Goal: Task Accomplishment & Management: Complete application form

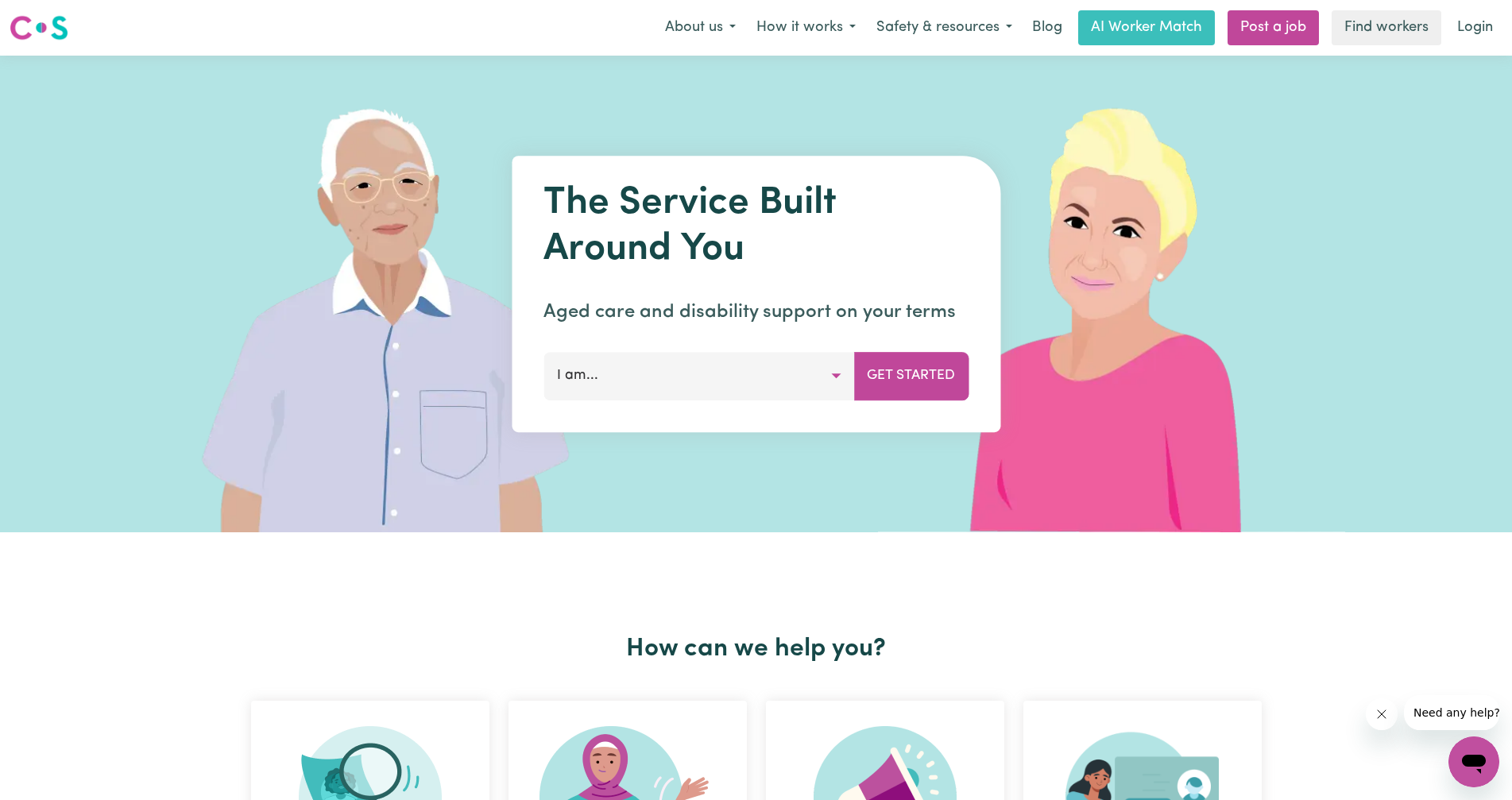
click at [706, 367] on button "I am..." at bounding box center [698, 376] width 311 height 48
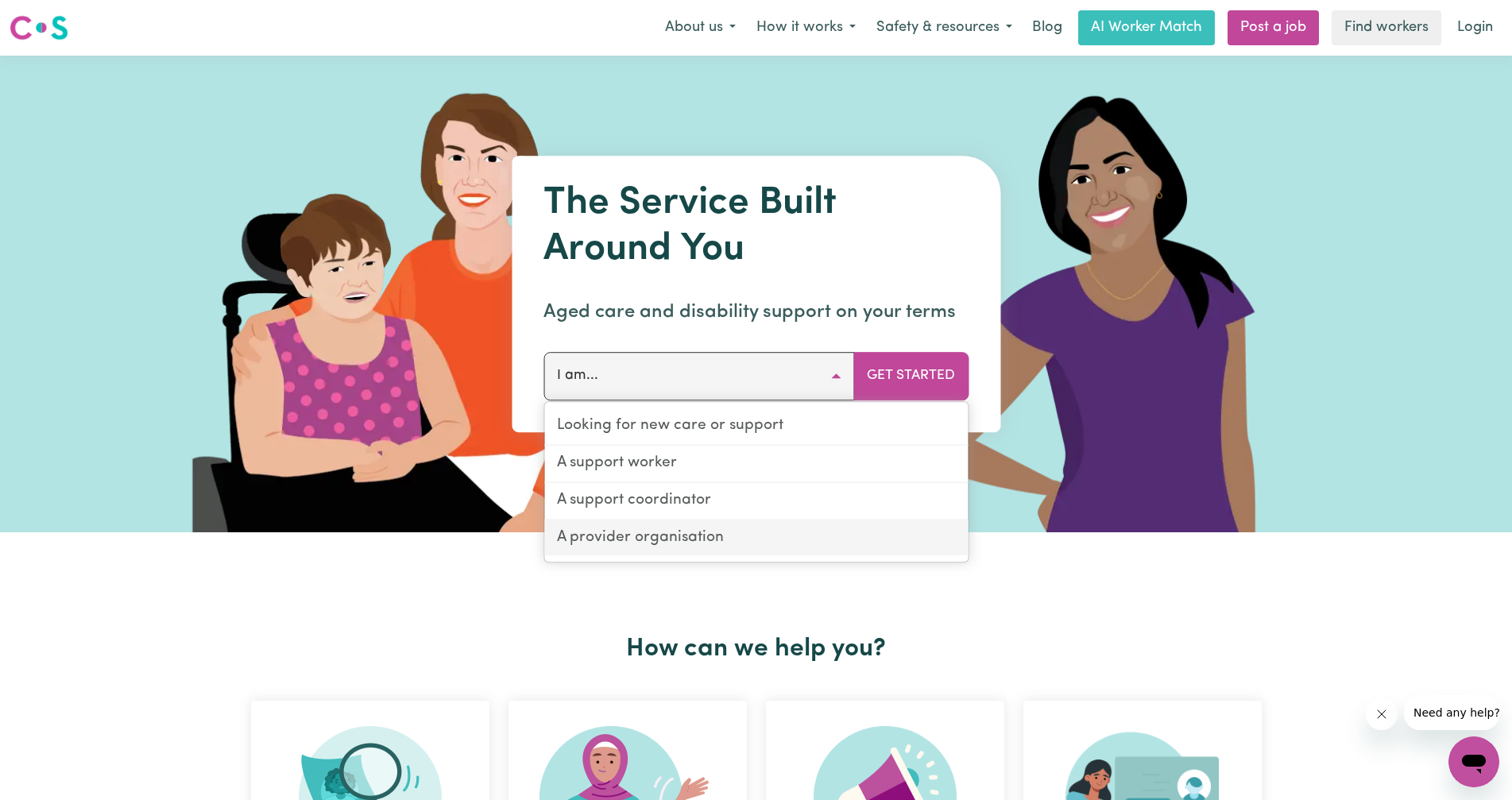
click at [688, 543] on link "A provider organisation" at bounding box center [756, 538] width 424 height 36
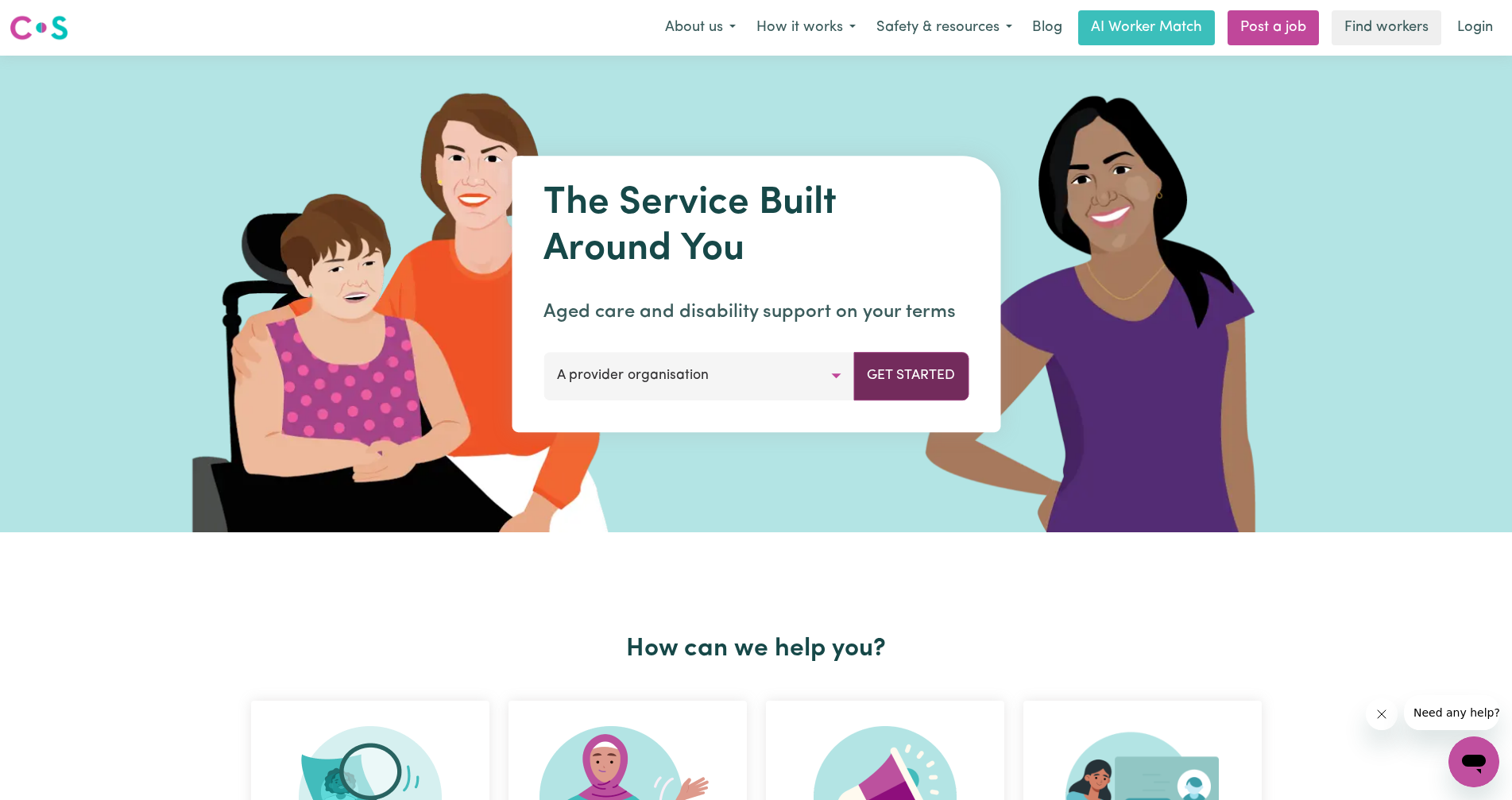
click at [920, 378] on button "Get Started" at bounding box center [911, 376] width 115 height 48
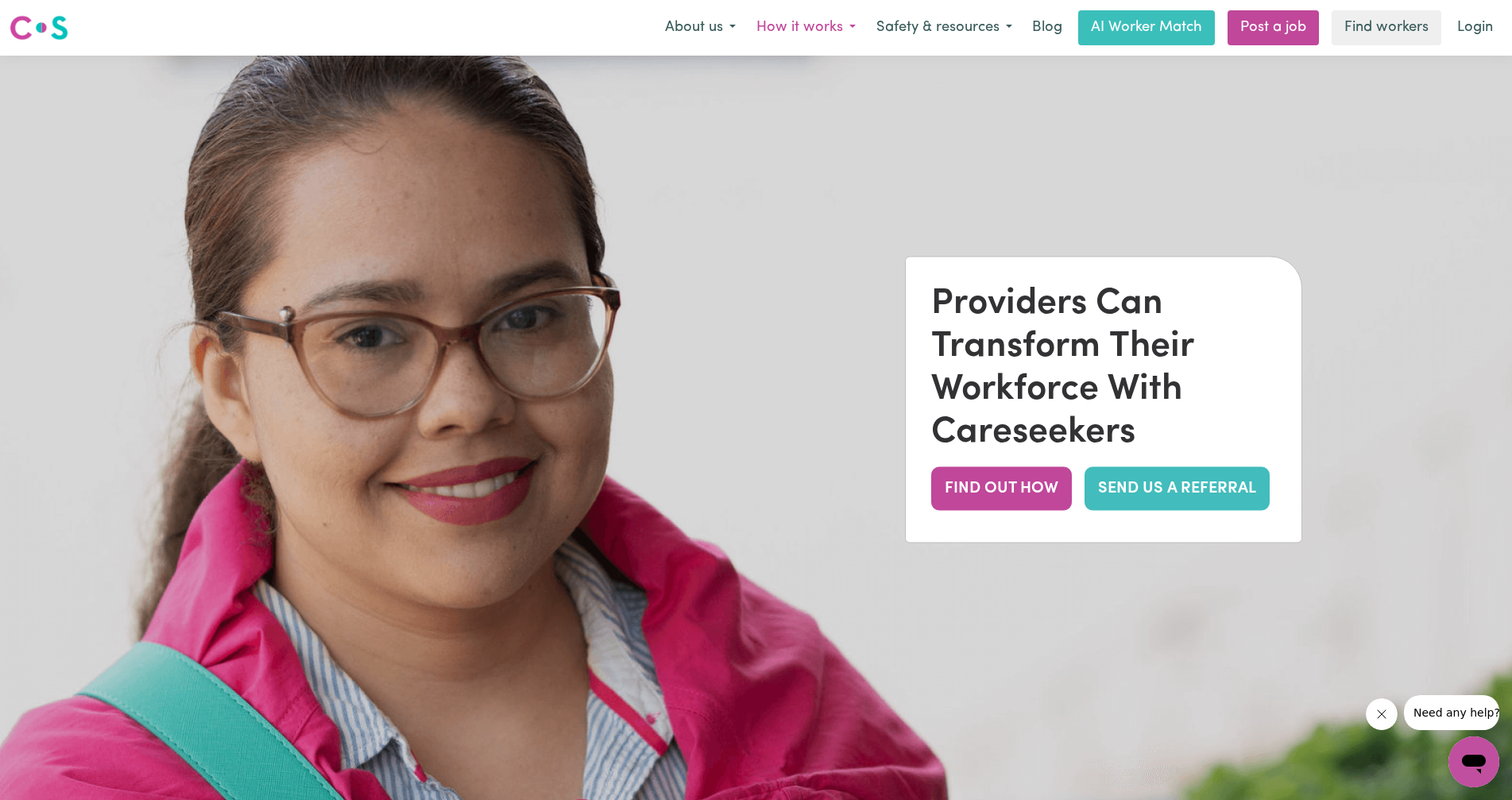
click at [774, 23] on button "How it works" at bounding box center [806, 27] width 120 height 33
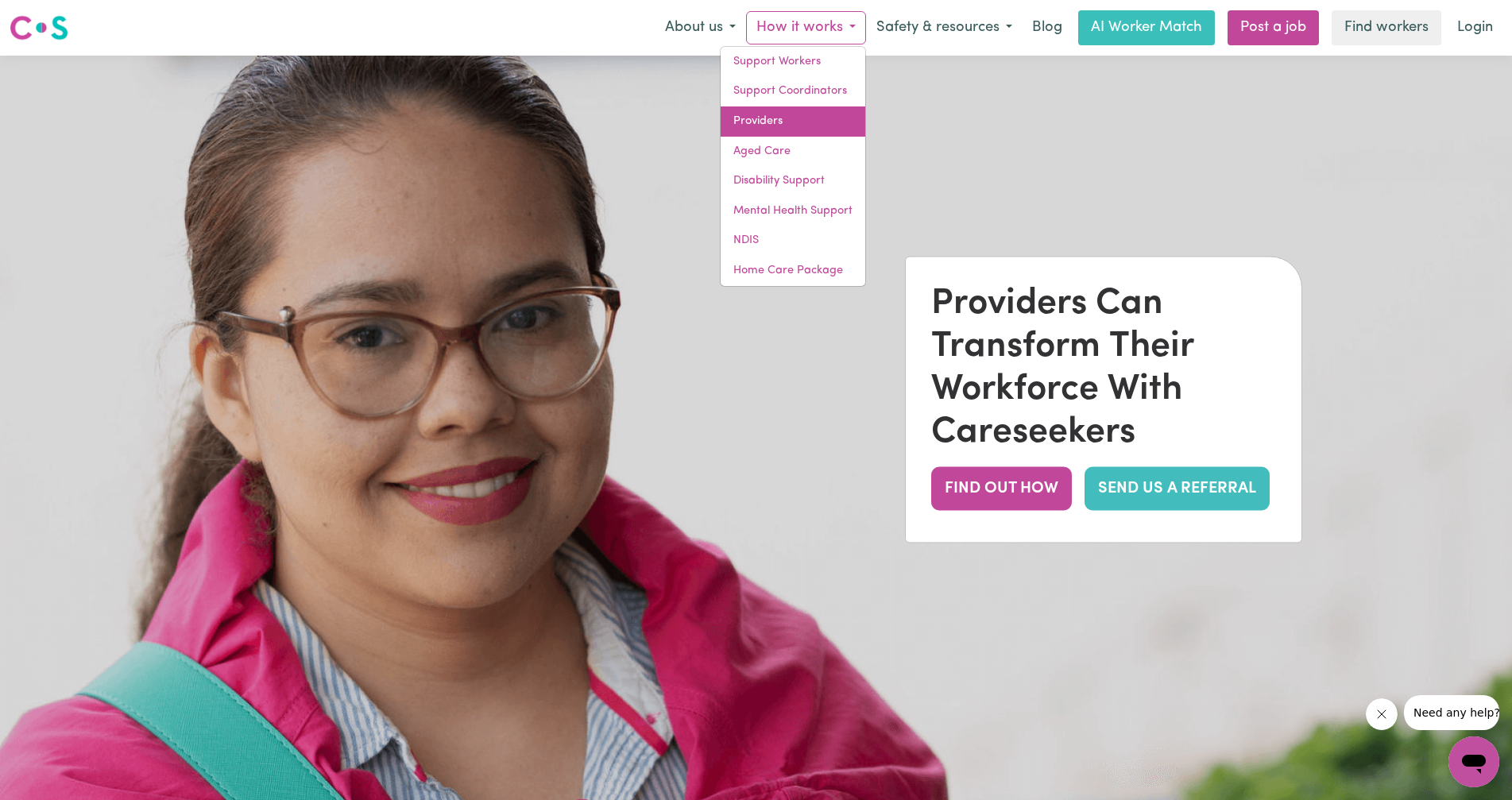
click at [788, 111] on link "Providers" at bounding box center [793, 121] width 145 height 30
click at [786, 114] on link "Providers" at bounding box center [793, 121] width 145 height 30
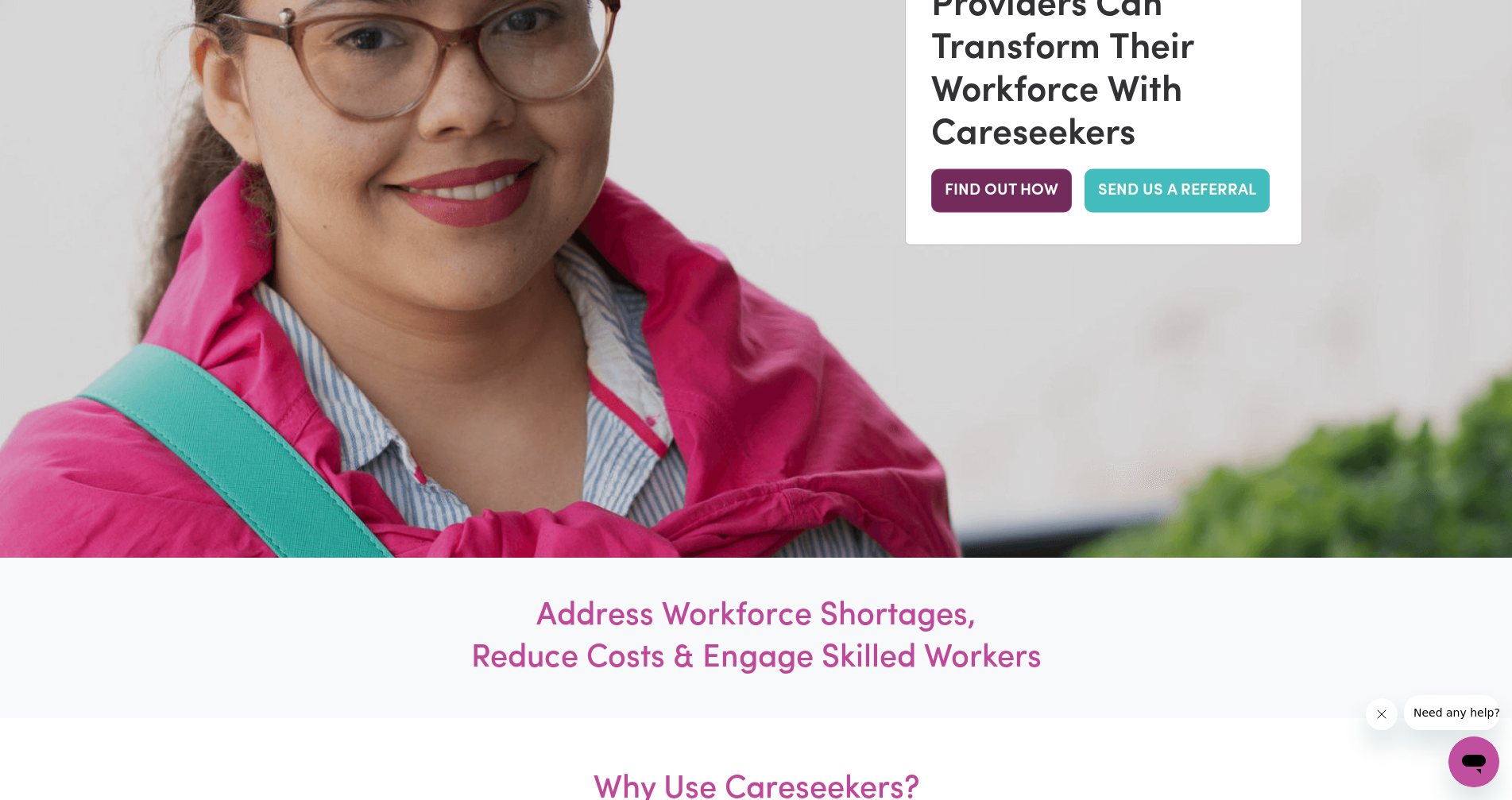
click at [998, 192] on button "FIND OUT HOW" at bounding box center [1001, 191] width 140 height 43
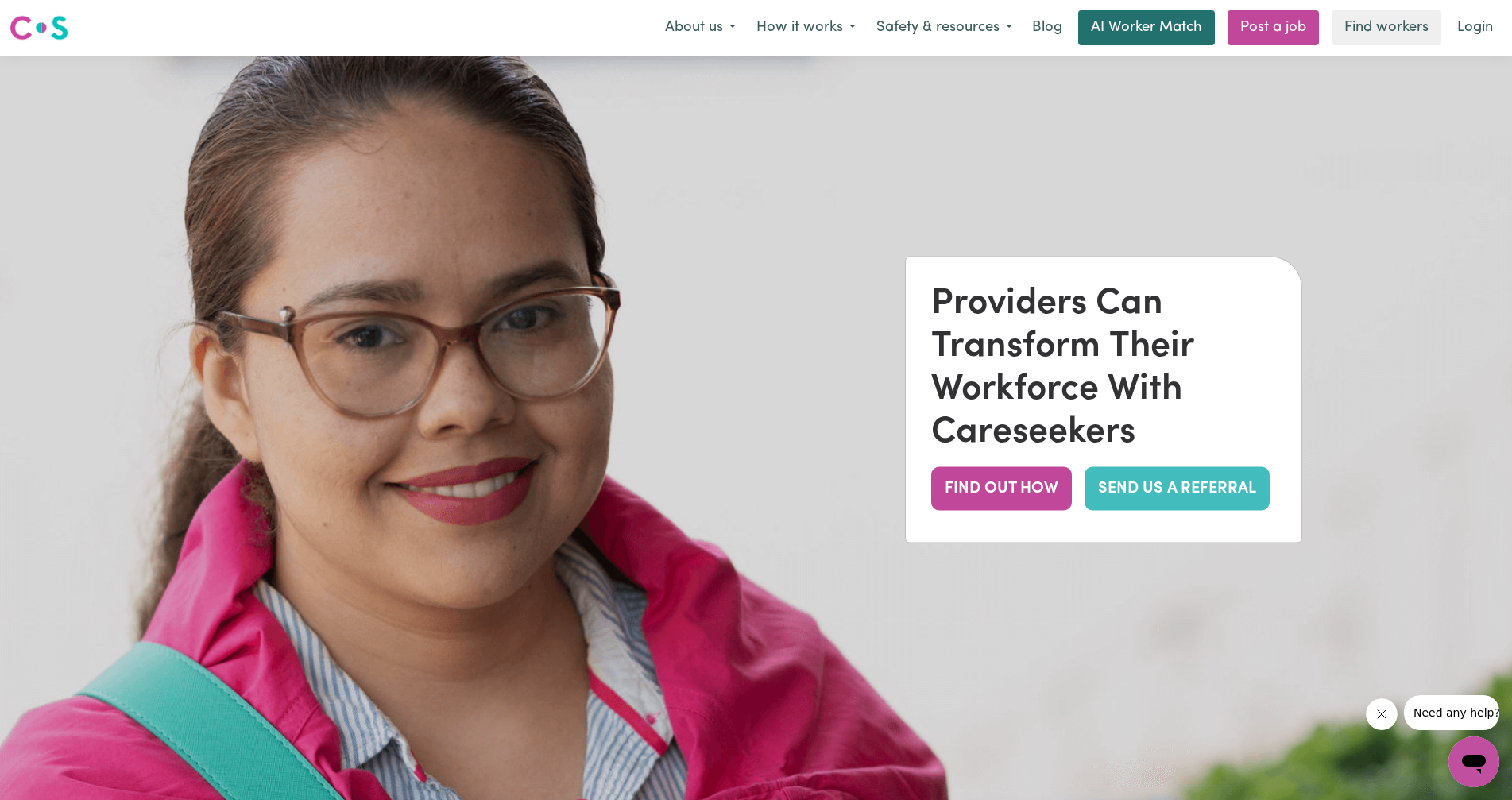
click at [1094, 35] on link "AI Worker Match" at bounding box center [1146, 27] width 137 height 35
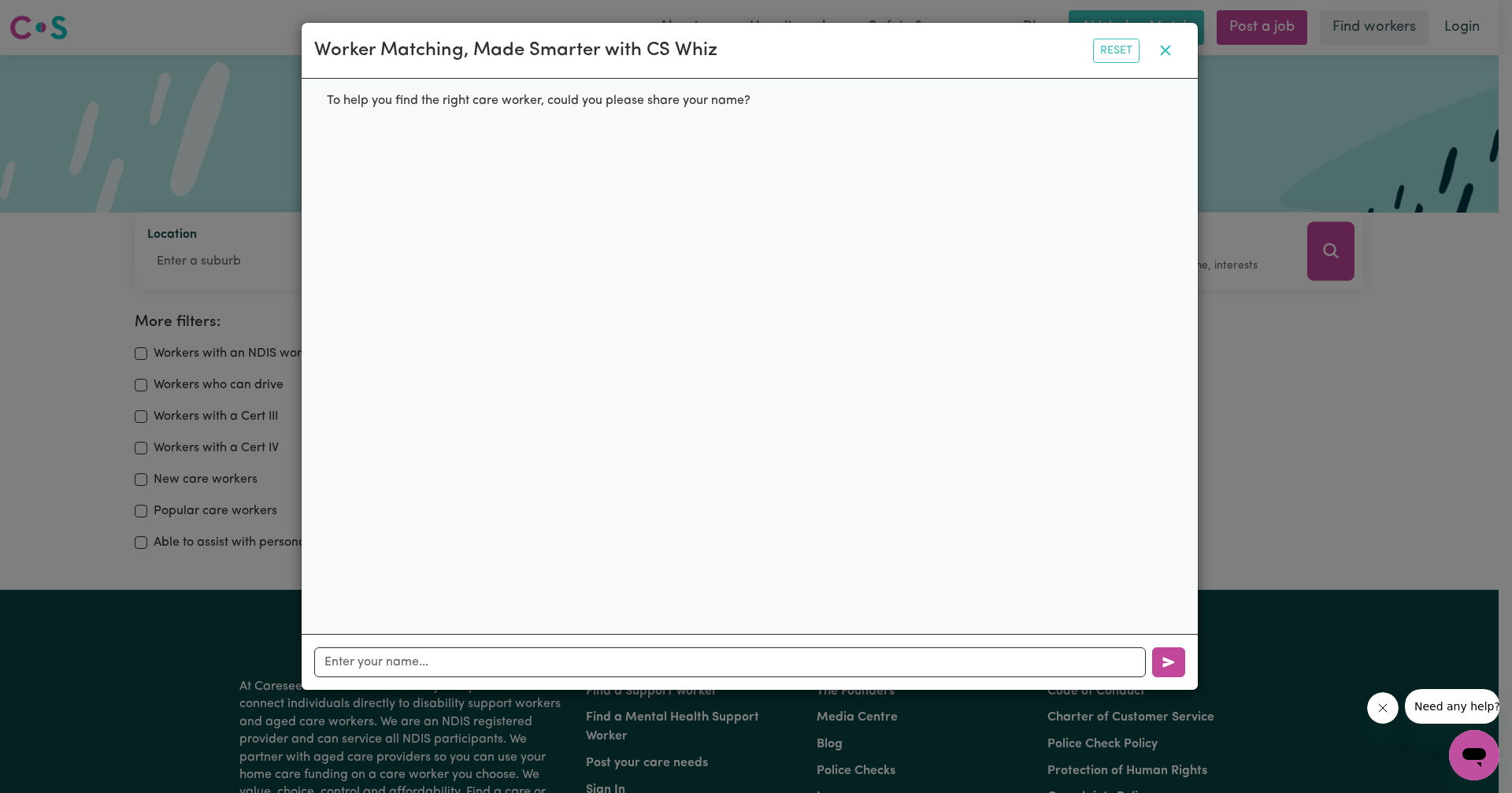
click at [1158, 56] on icon "button" at bounding box center [1166, 50] width 19 height 19
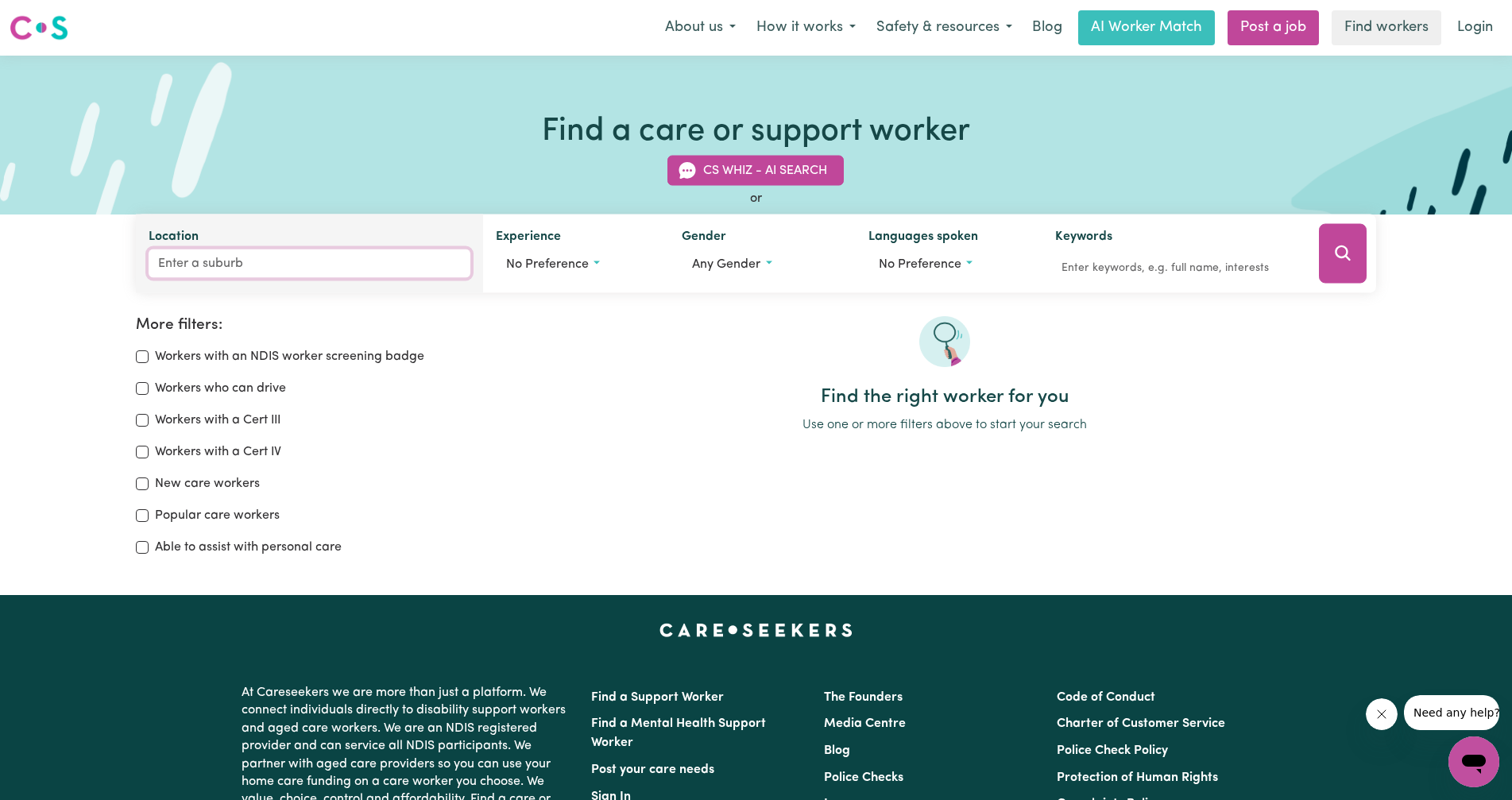
click at [230, 259] on input "Location" at bounding box center [310, 264] width 322 height 29
type input "quakers"
type input "quakers HILL, New South Wales, 2763"
type input "quakers g"
type input "quakers hi"
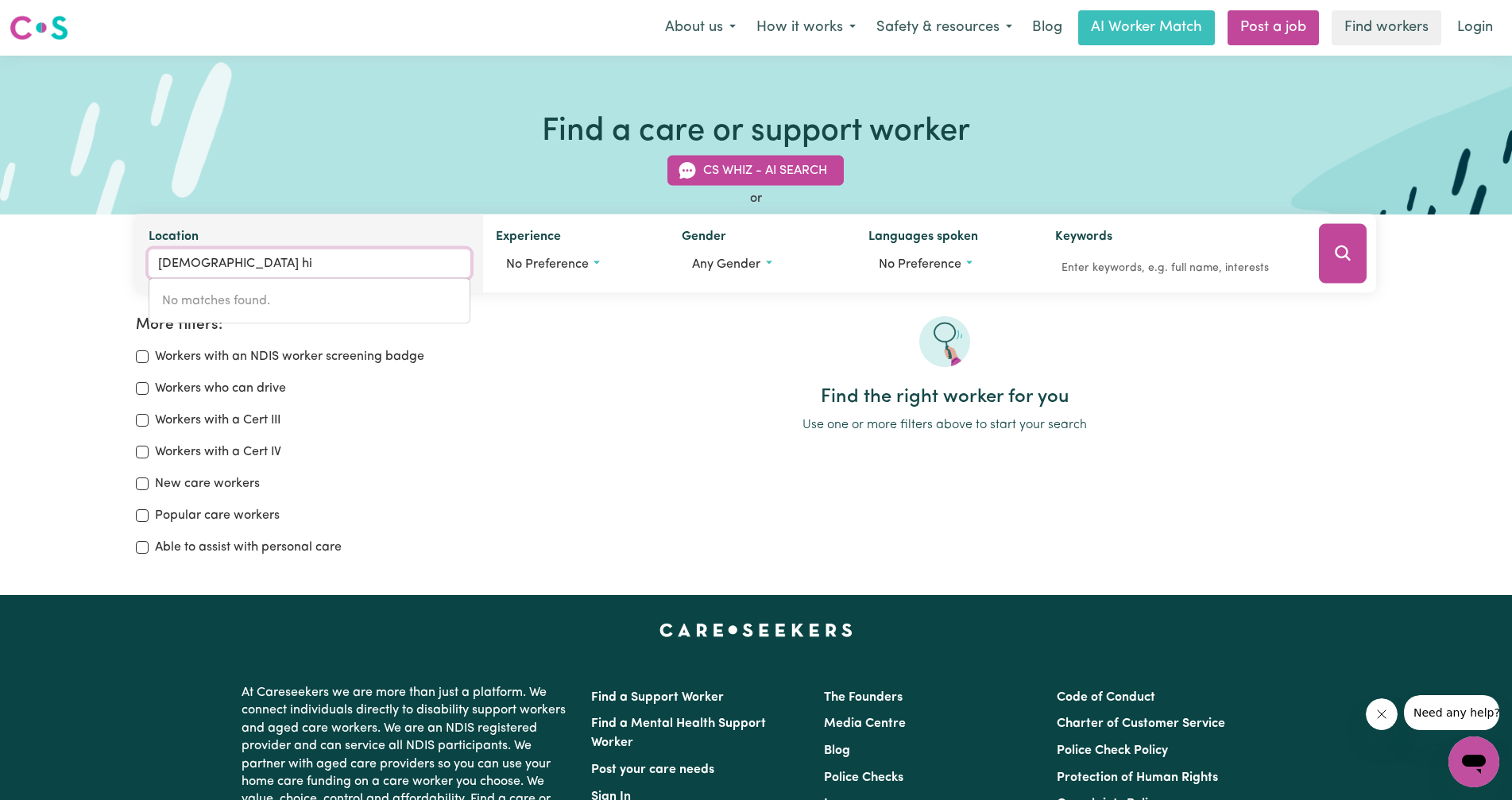
type input "quakers hiLL, New South Wales, 2763"
type input "quakers hil"
type input "quakers hilL, New South Wales, 2763"
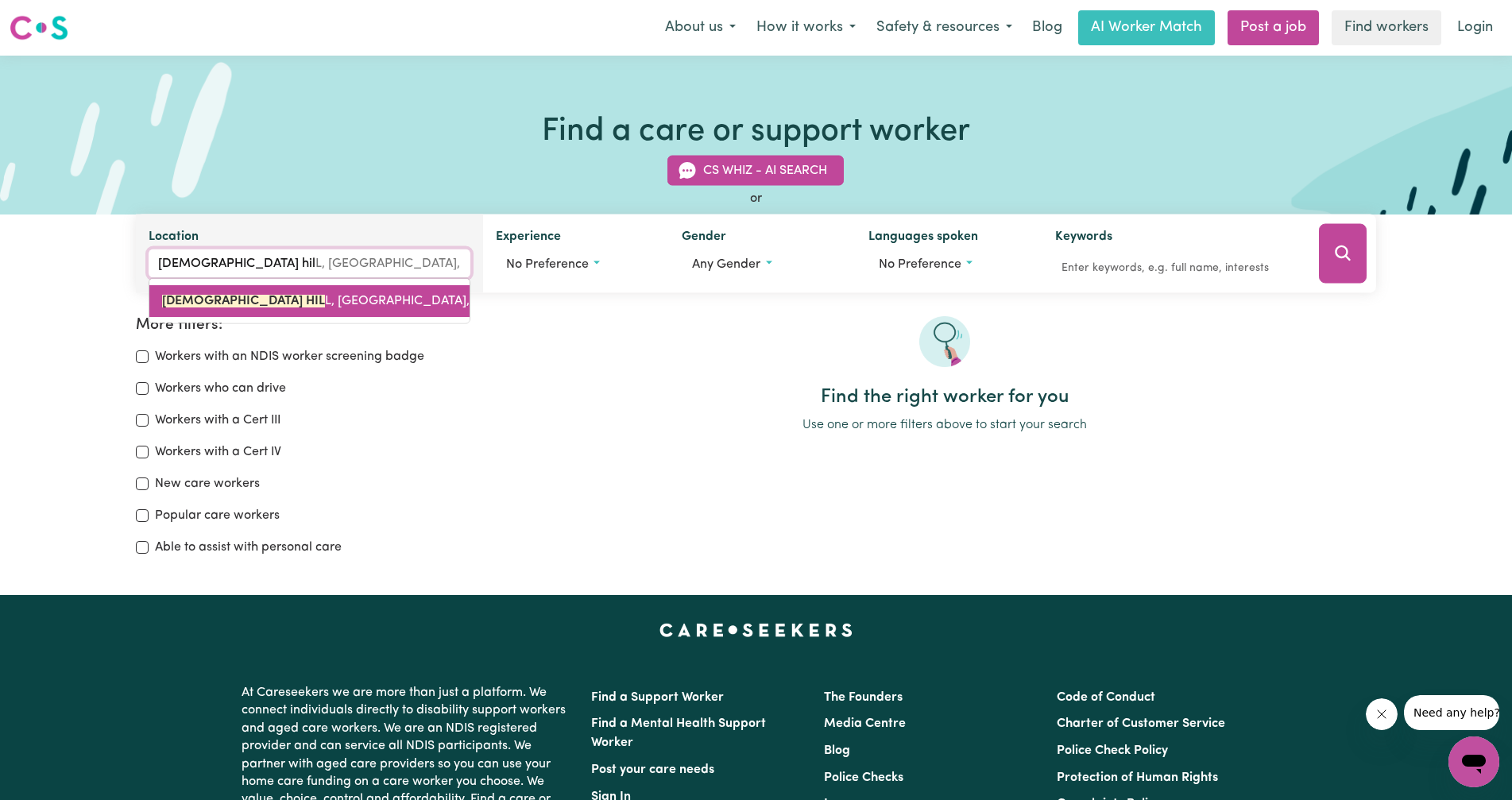
click at [316, 307] on span "QUAKERS HIL L, New South Wales, 2763" at bounding box center [330, 301] width 338 height 13
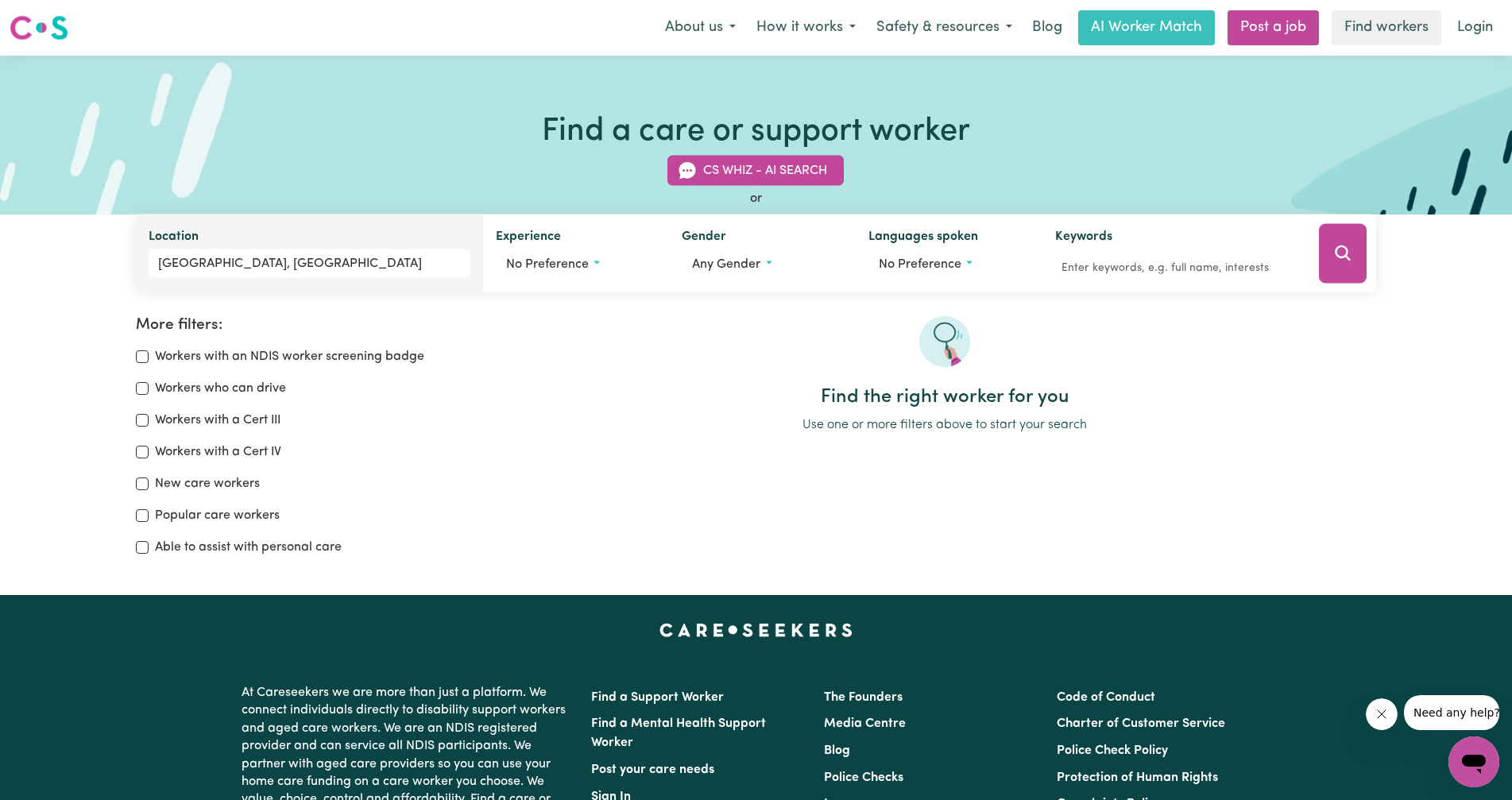
drag, startPoint x: 1359, startPoint y: 259, endPoint x: 1354, endPoint y: 270, distance: 12.1
click at [1354, 270] on button "Search" at bounding box center [1344, 254] width 49 height 60
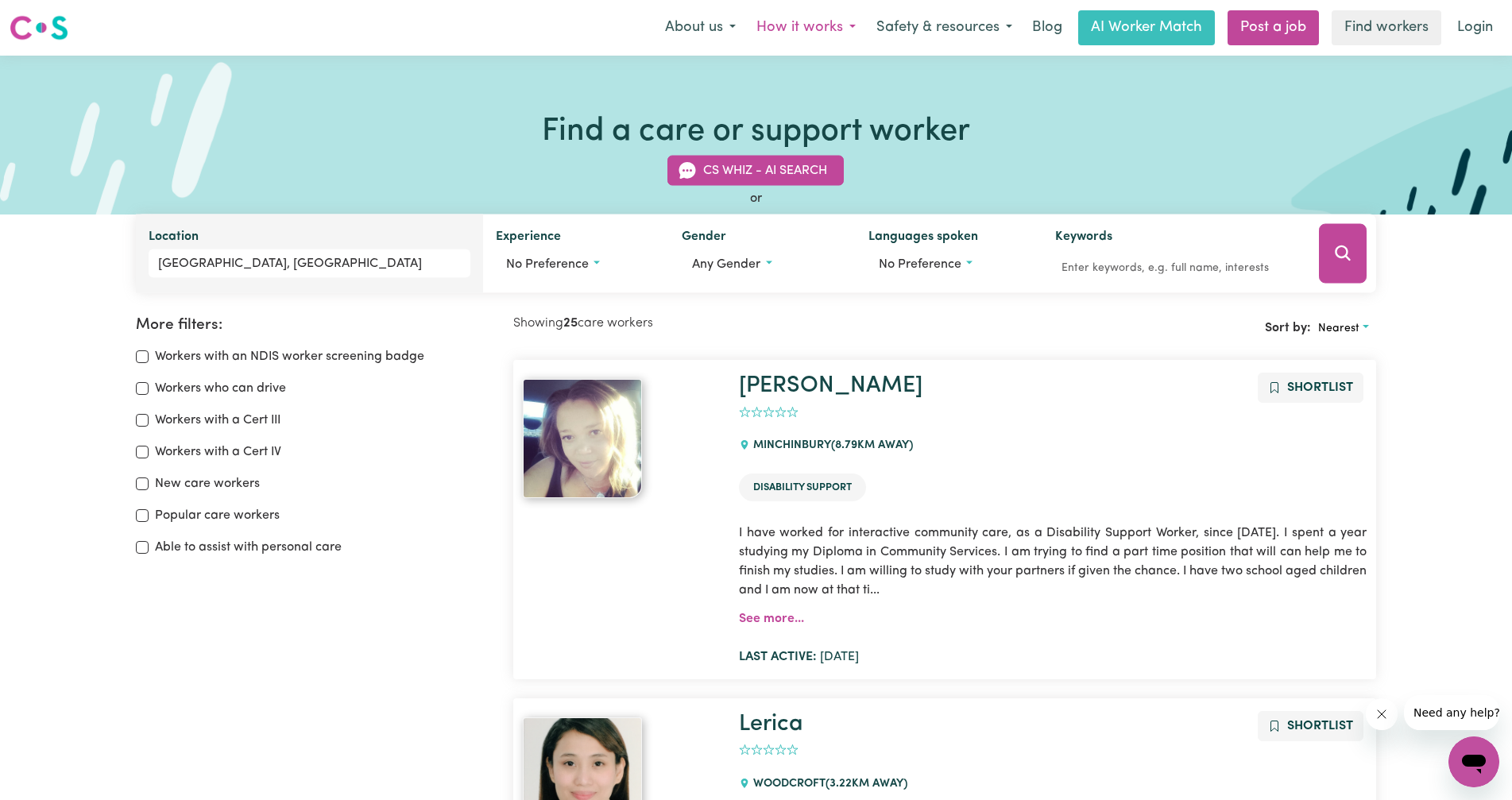
click at [817, 29] on button "How it works" at bounding box center [806, 27] width 120 height 33
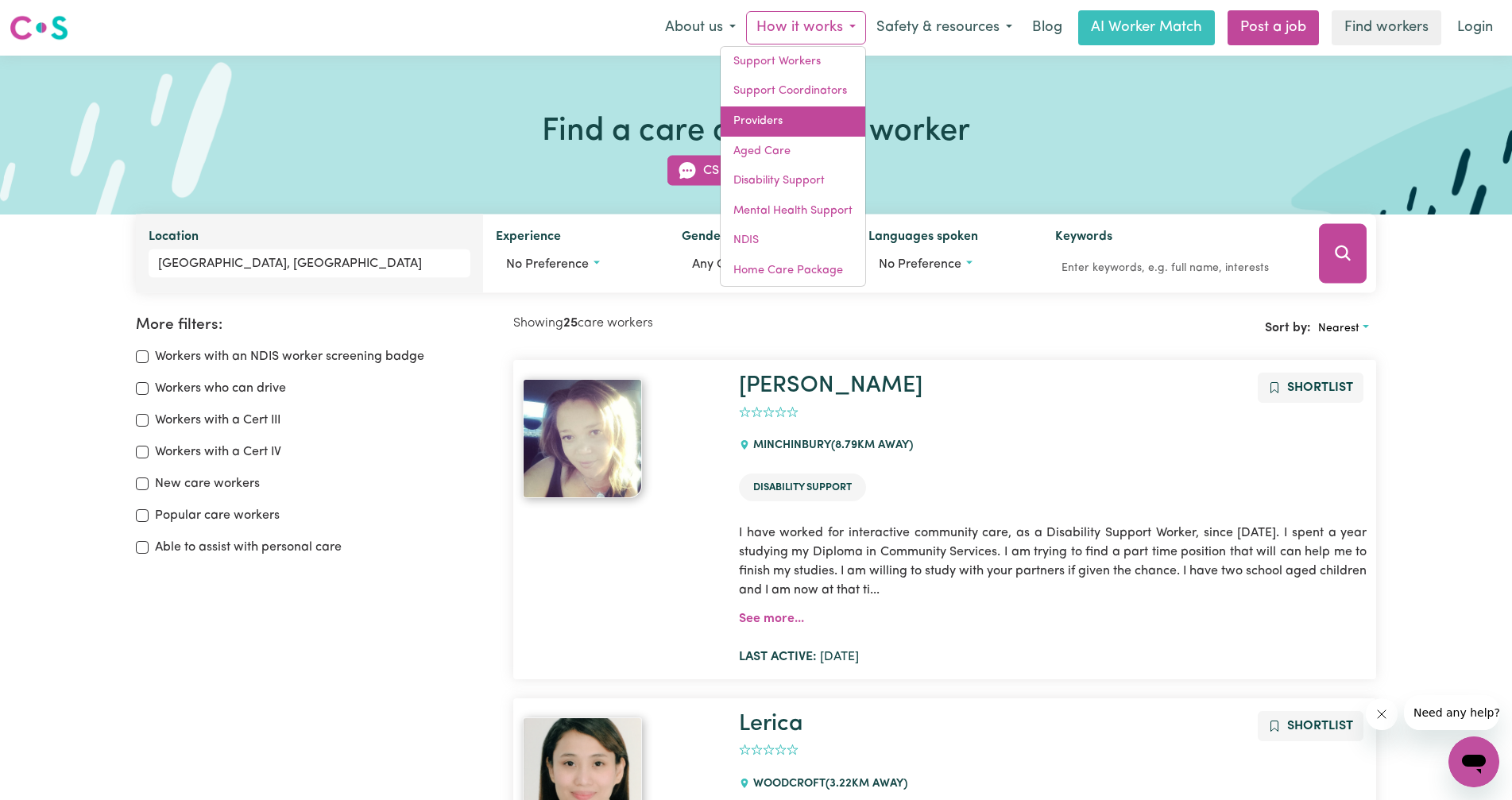
click at [799, 119] on link "Providers" at bounding box center [793, 121] width 145 height 30
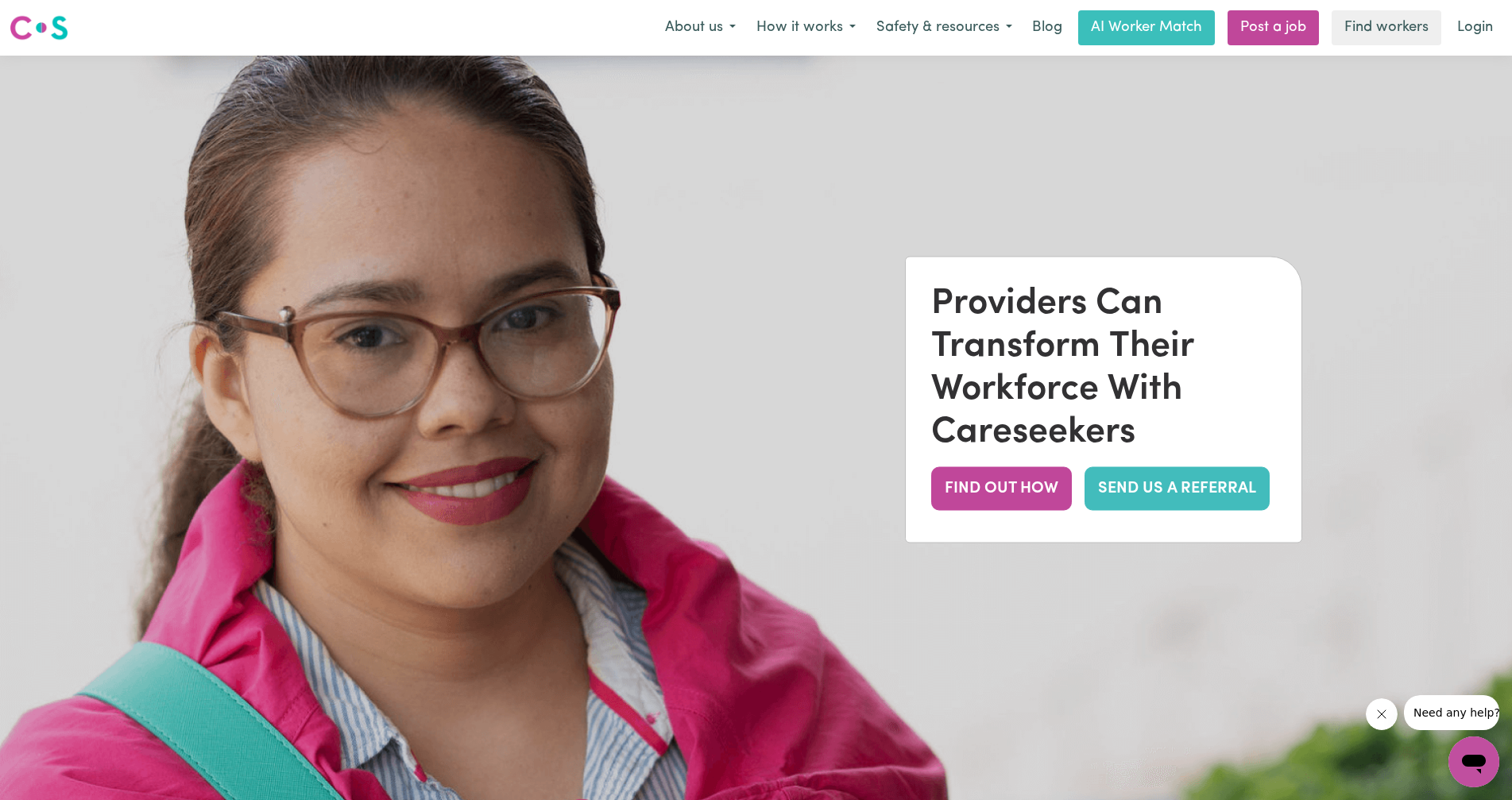
click at [1140, 482] on link "SEND US A REFERRAL" at bounding box center [1177, 489] width 186 height 43
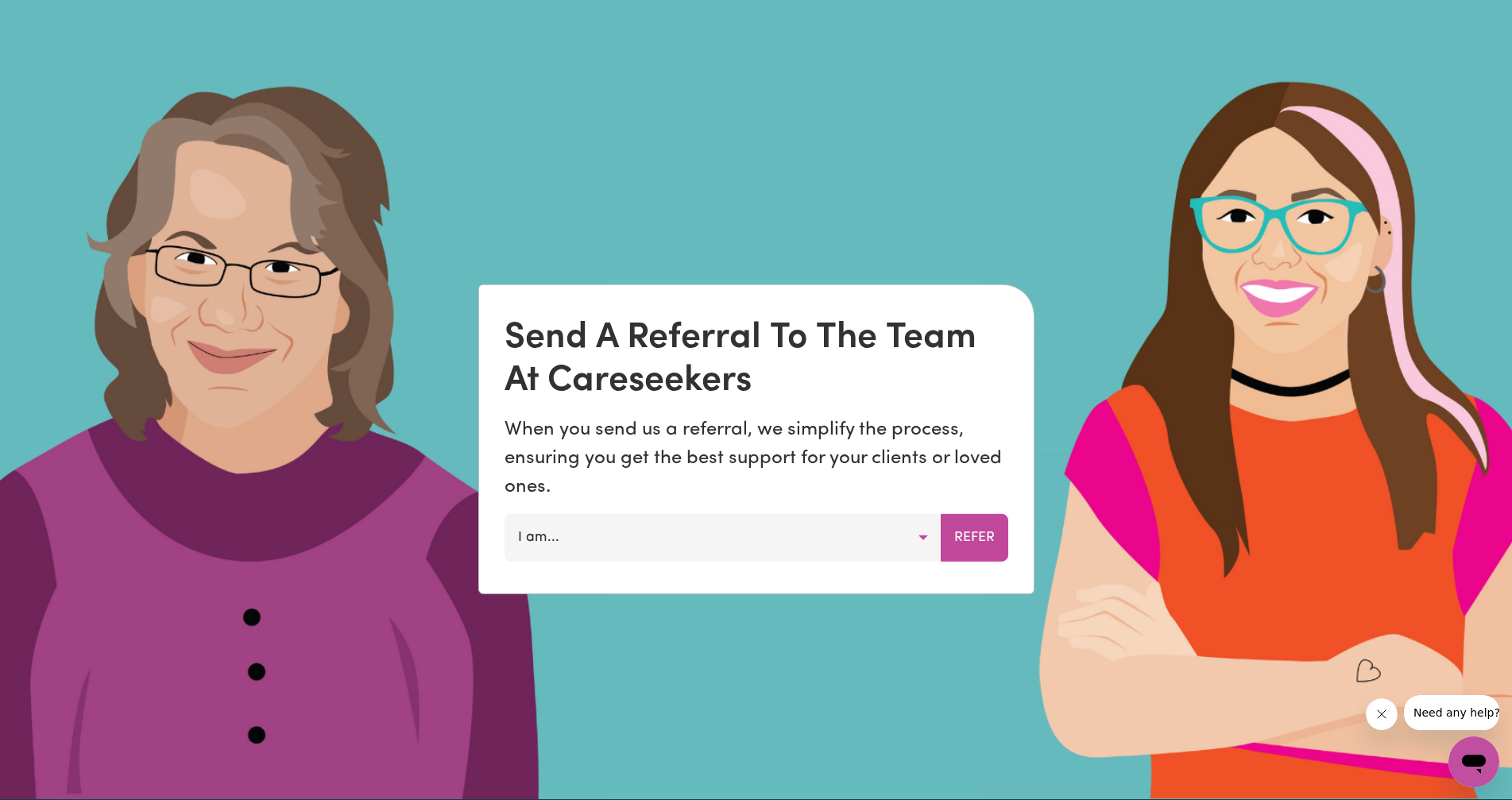
scroll to position [1137, 0]
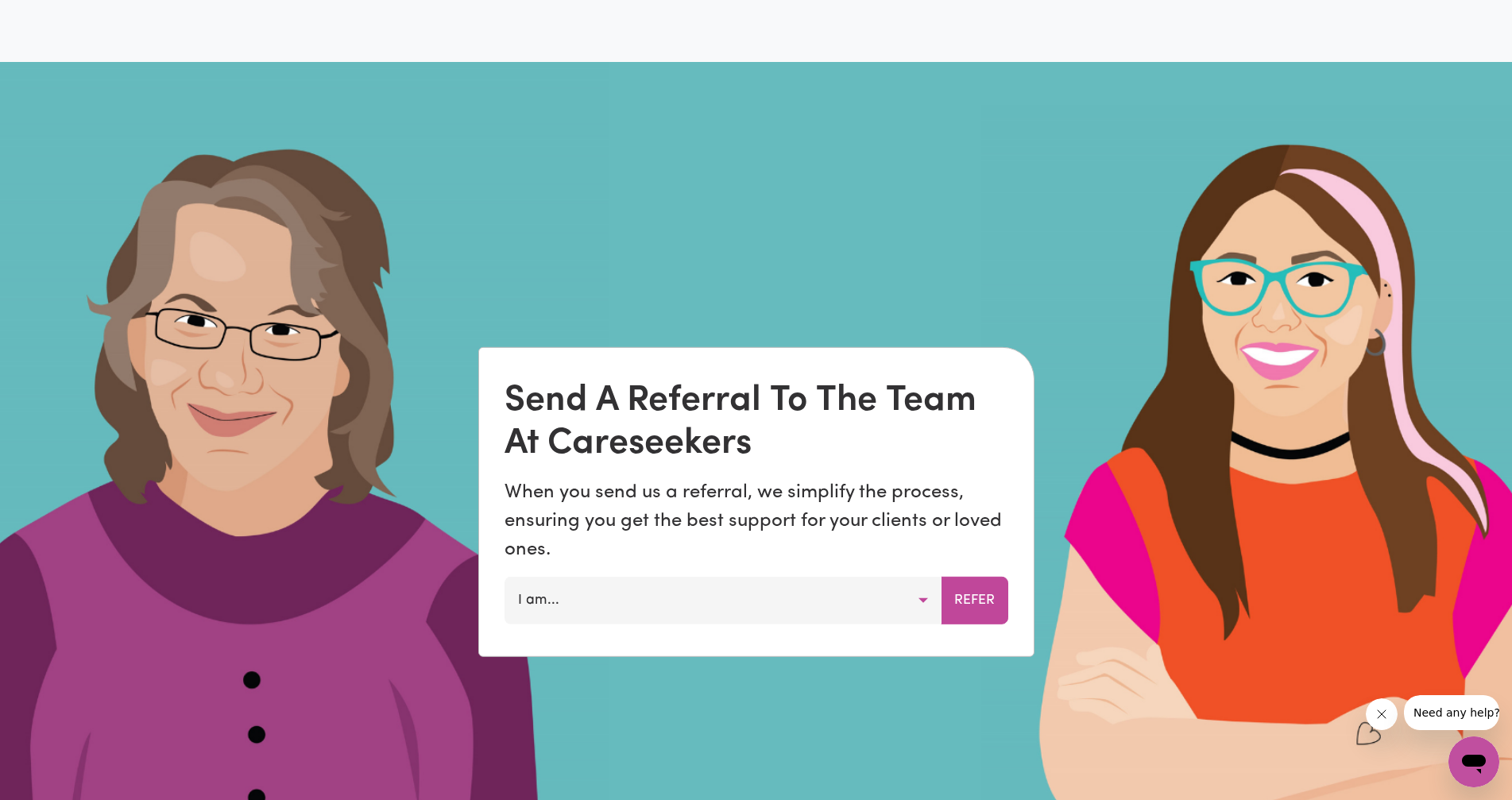
click at [665, 595] on button "I am..." at bounding box center [723, 600] width 437 height 48
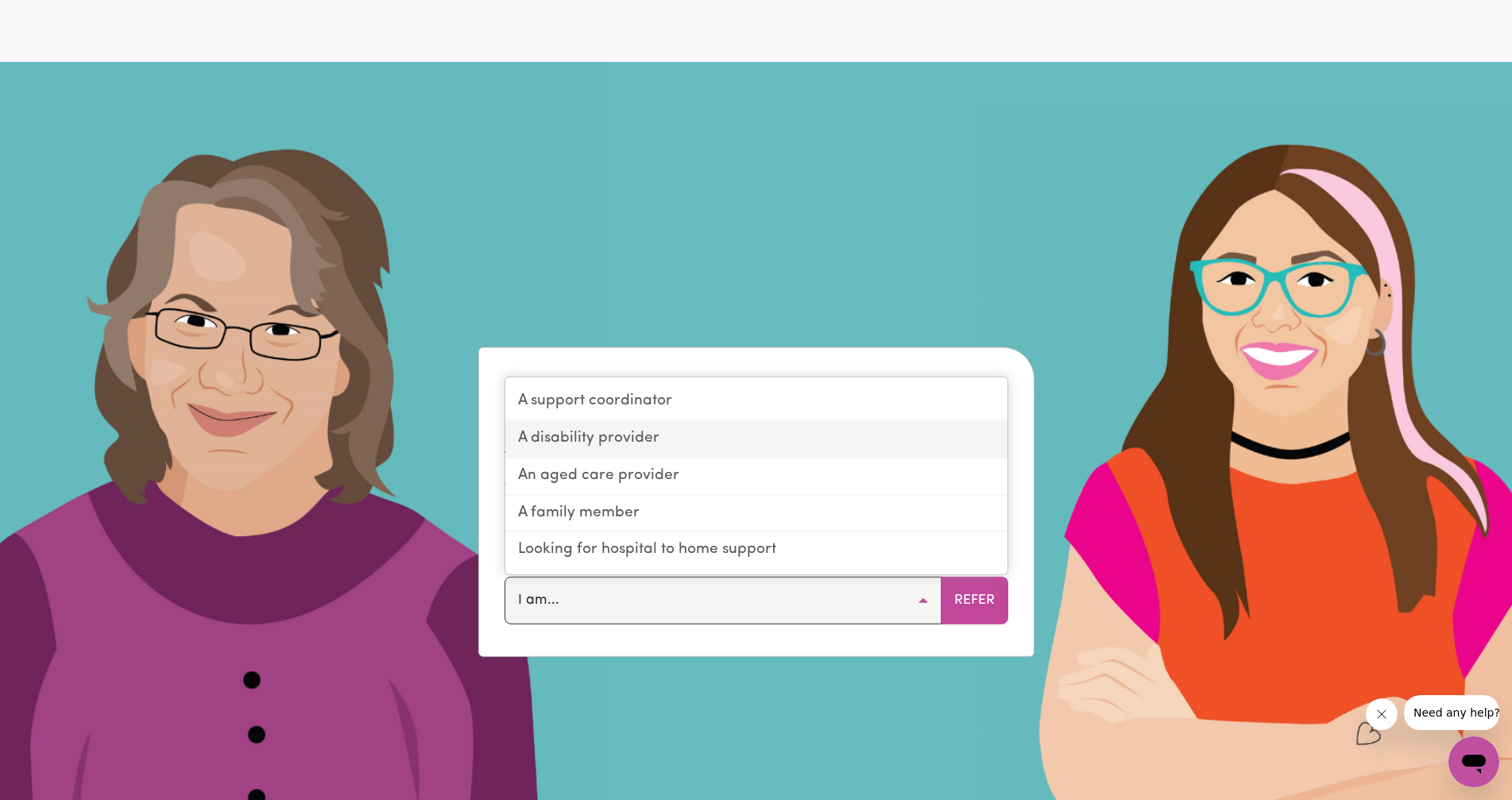
click at [658, 441] on link "A disability provider" at bounding box center [756, 439] width 502 height 37
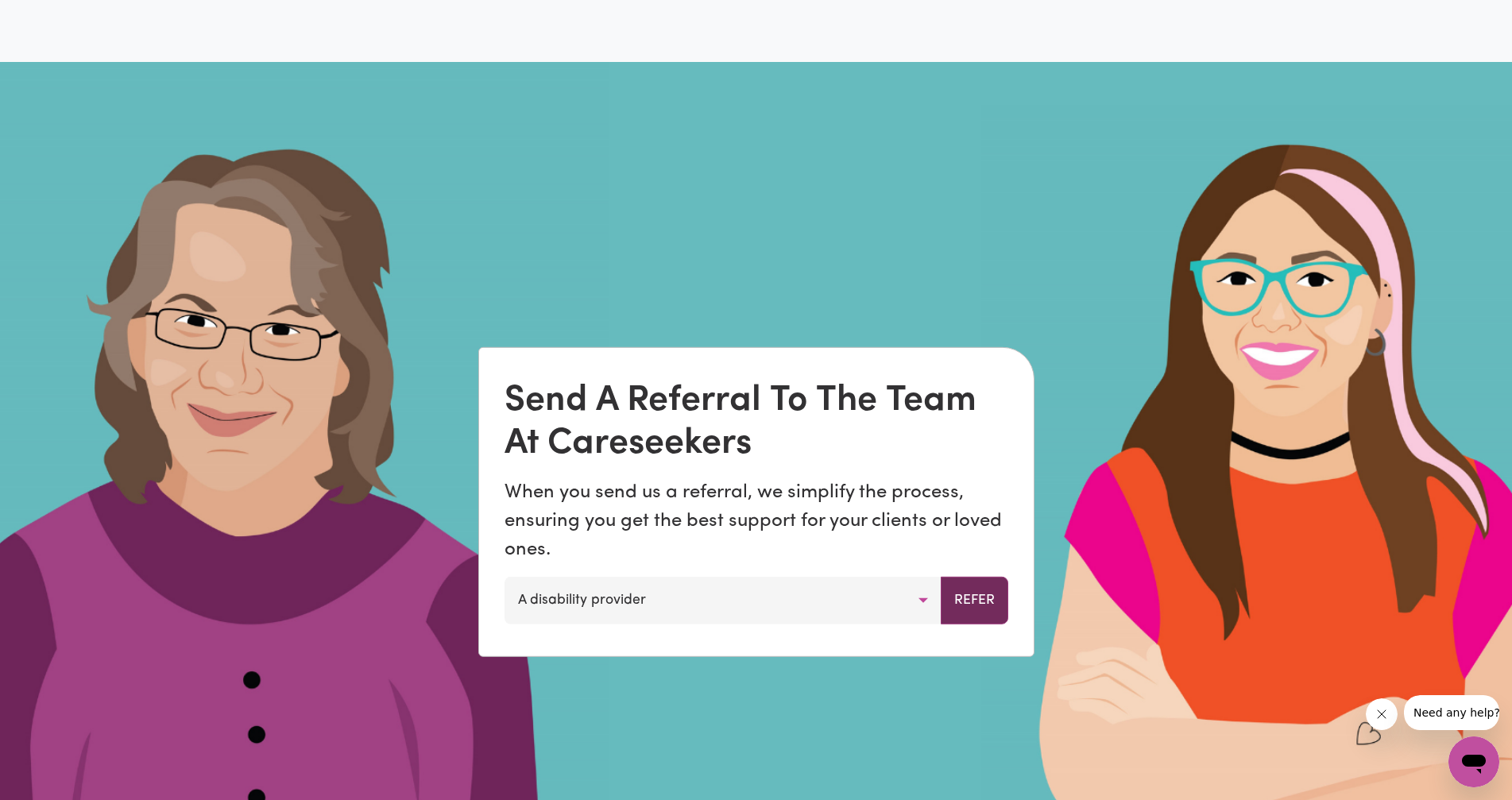
click at [981, 591] on button "Refer" at bounding box center [974, 600] width 68 height 48
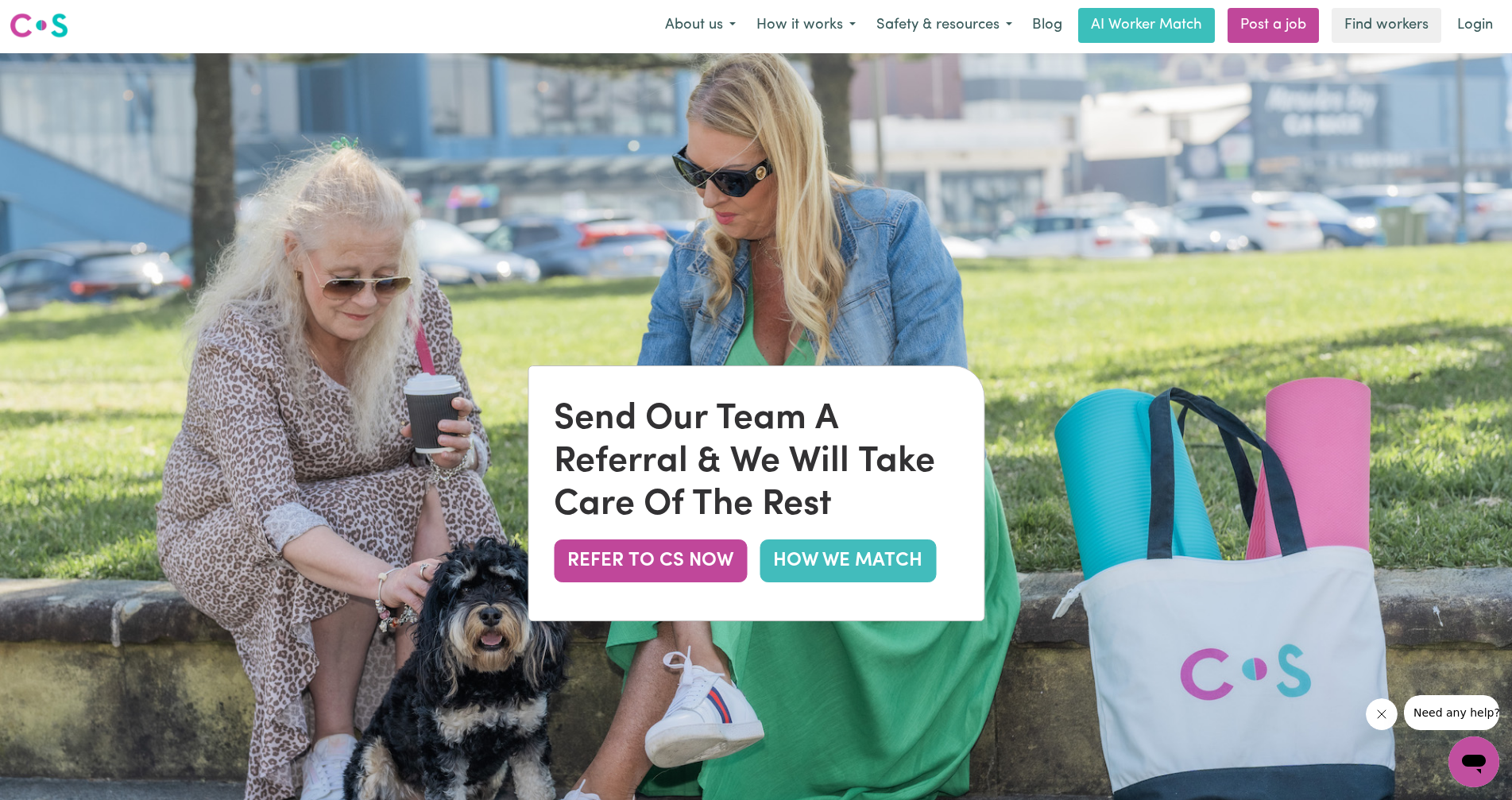
scroll to position [0, 0]
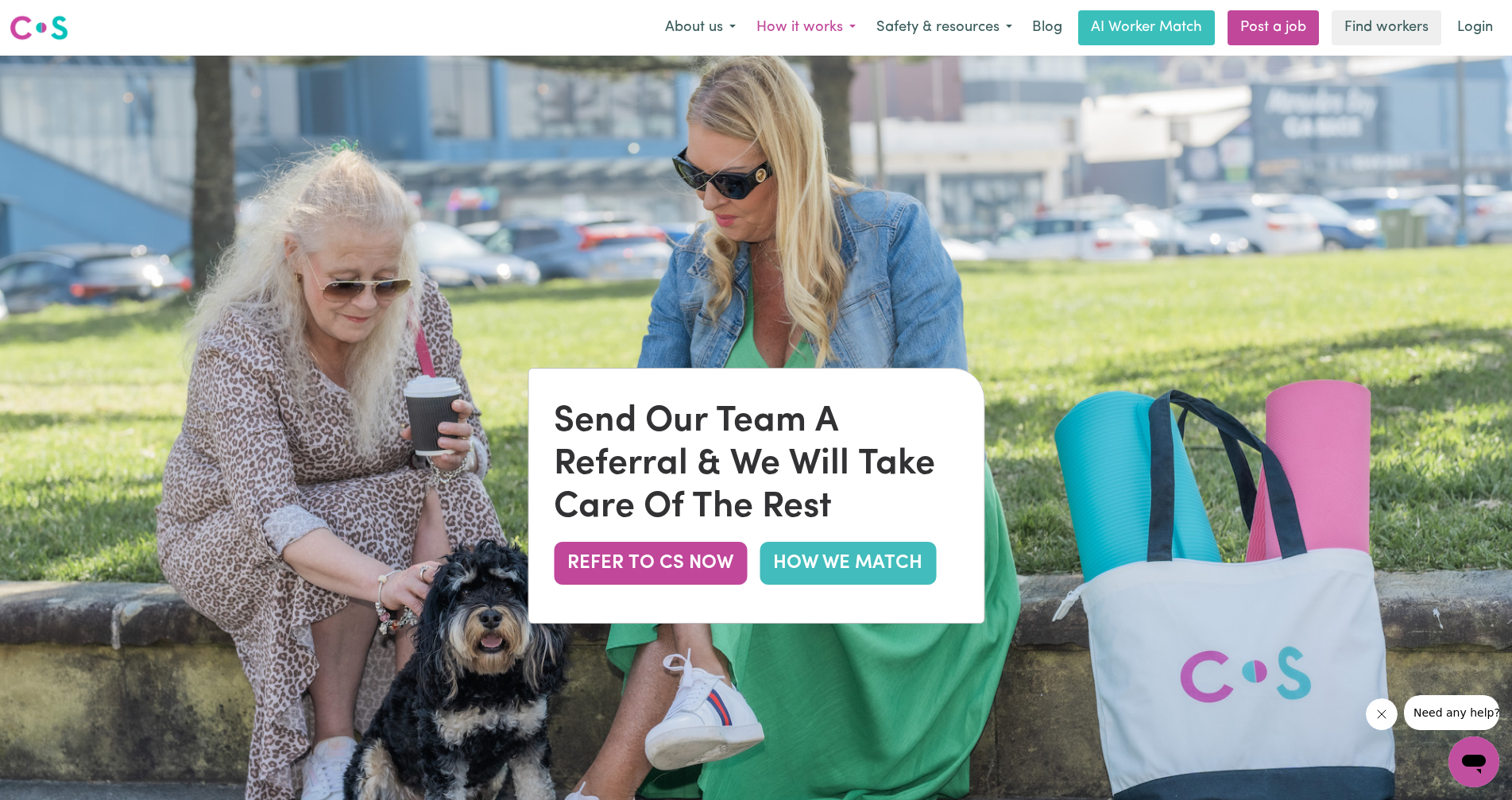
click at [796, 33] on button "How it works" at bounding box center [806, 27] width 120 height 33
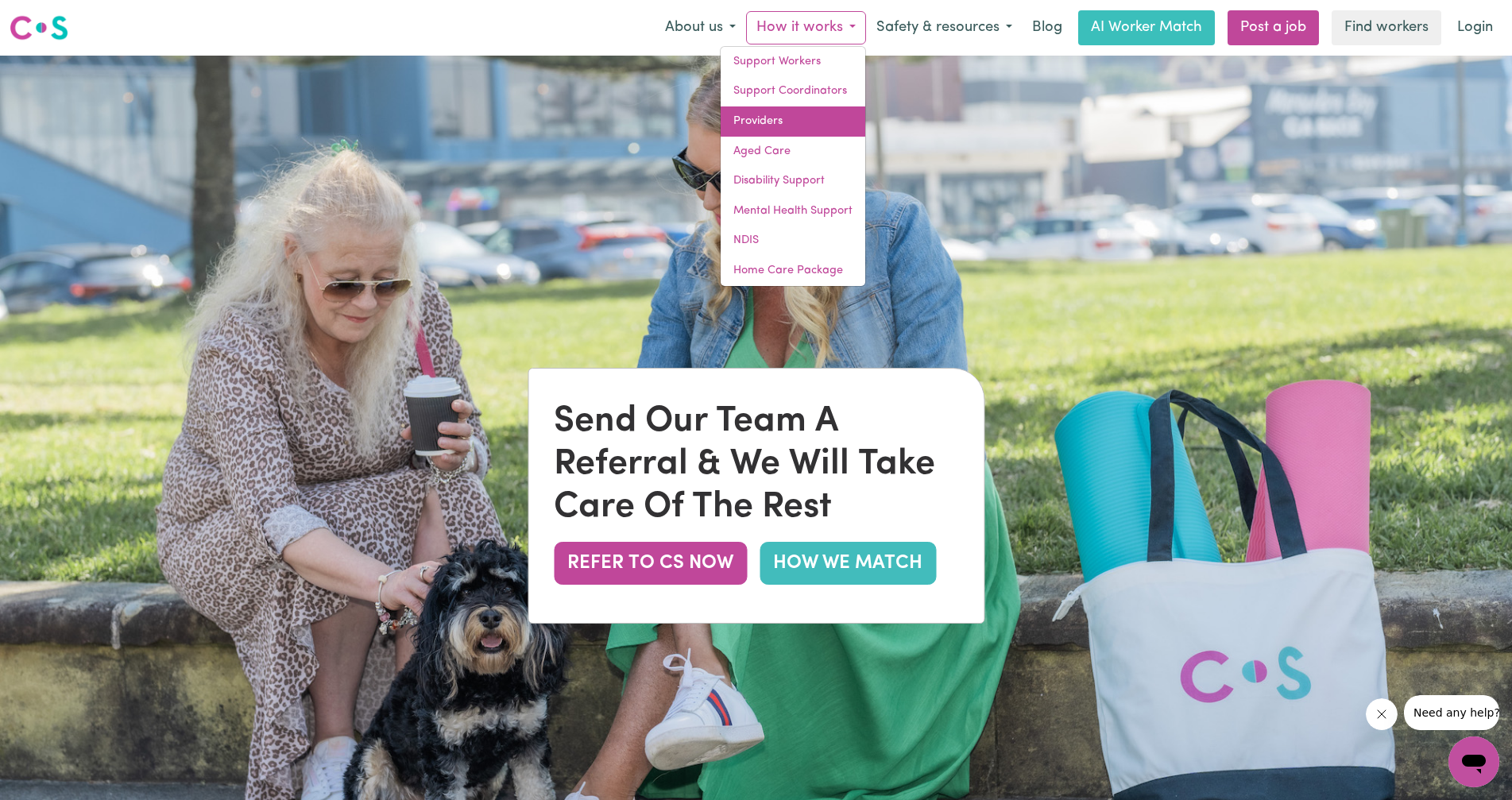
click at [793, 132] on link "Providers" at bounding box center [793, 121] width 145 height 30
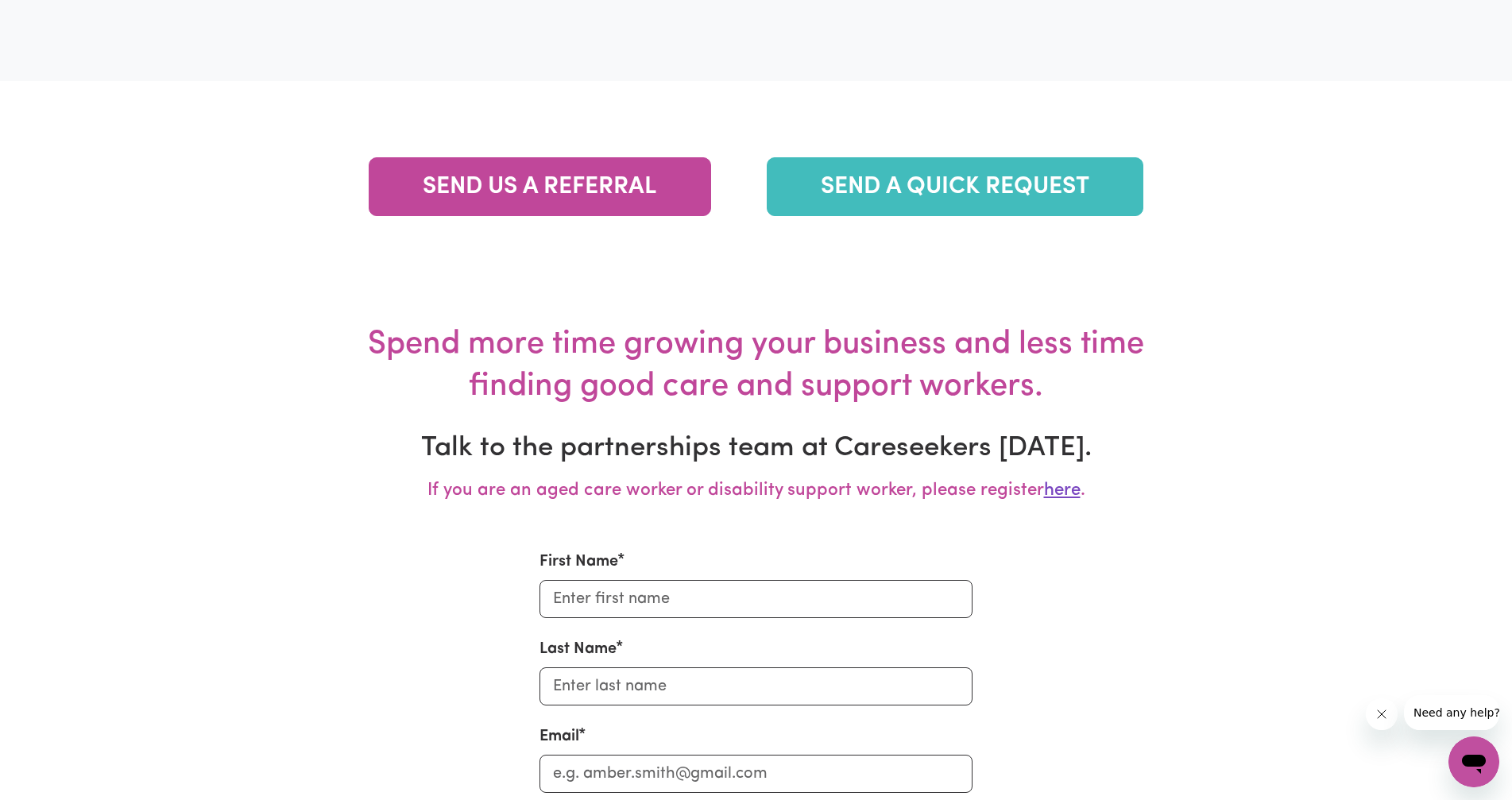
scroll to position [5041, 0]
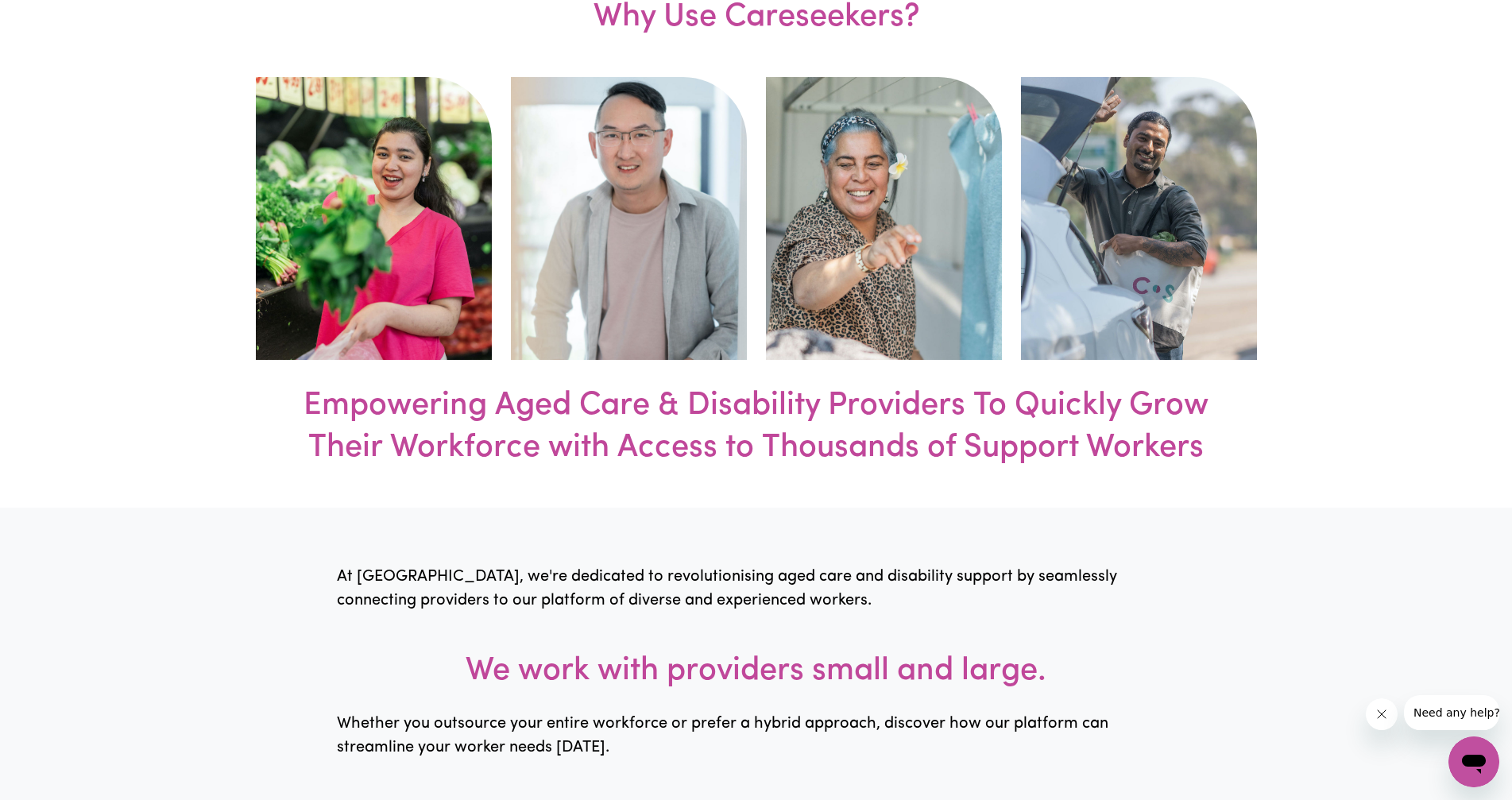
scroll to position [0, 0]
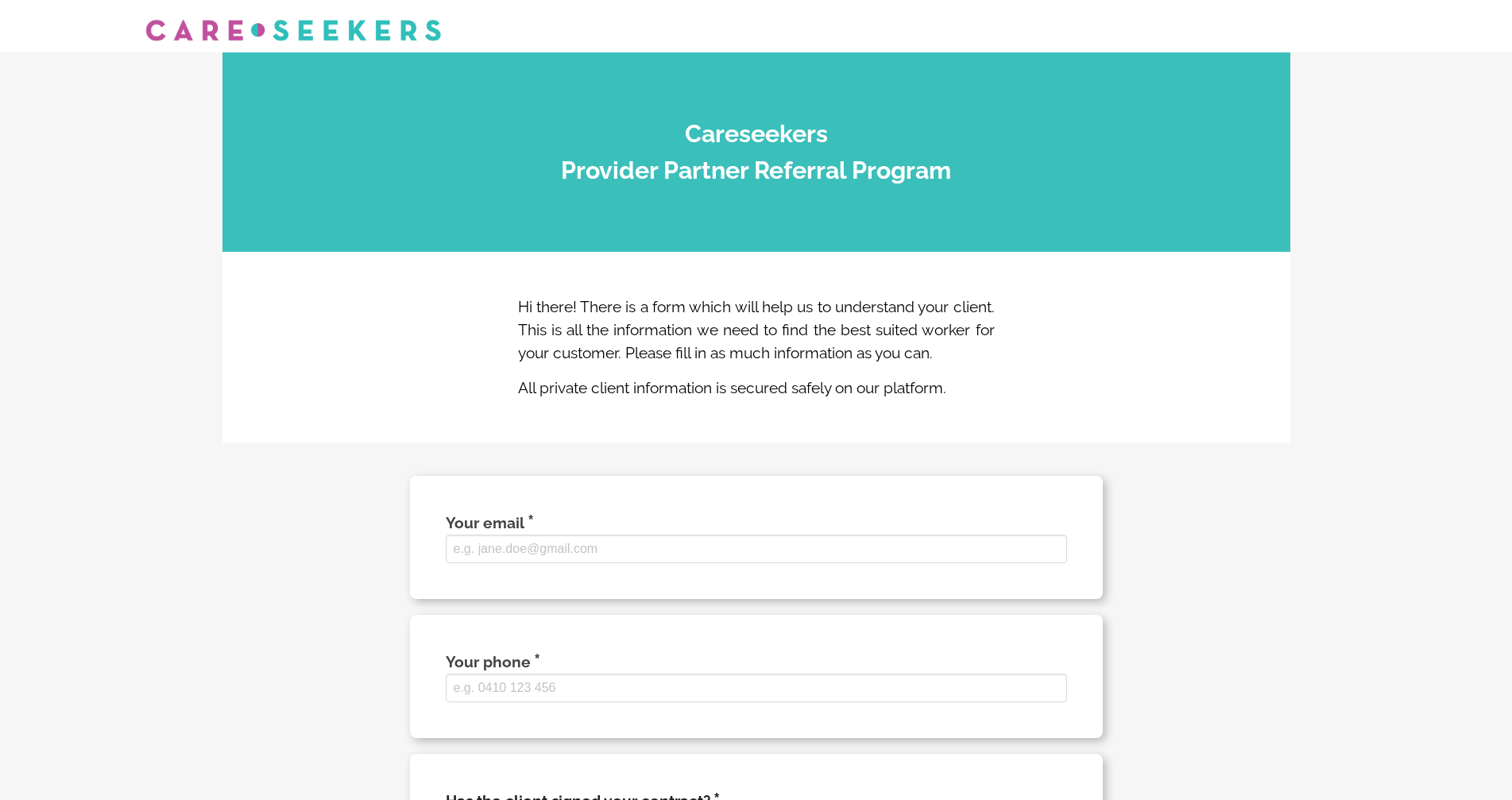
select select
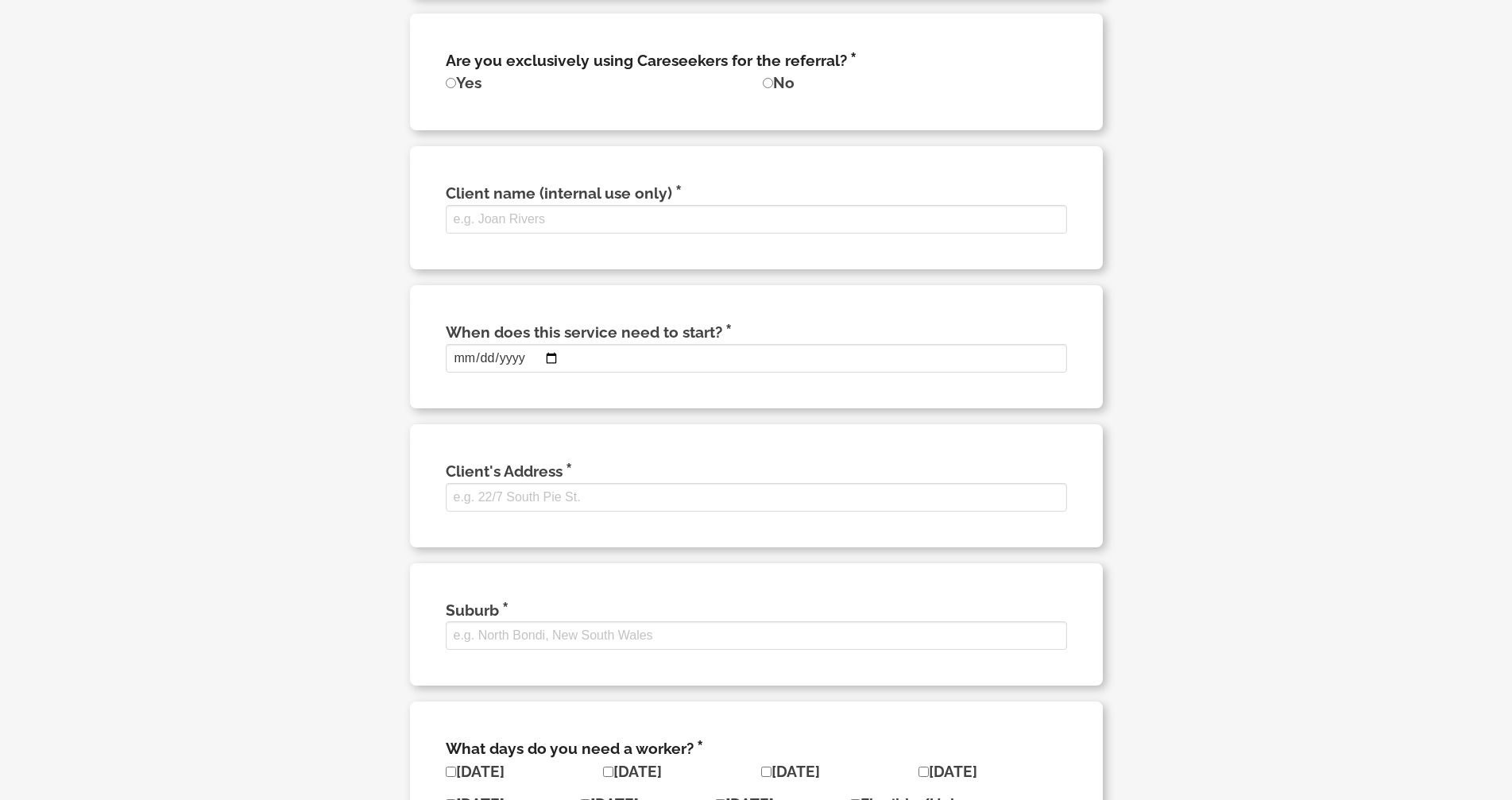
scroll to position [790, 0]
